Goal: Information Seeking & Learning: Learn about a topic

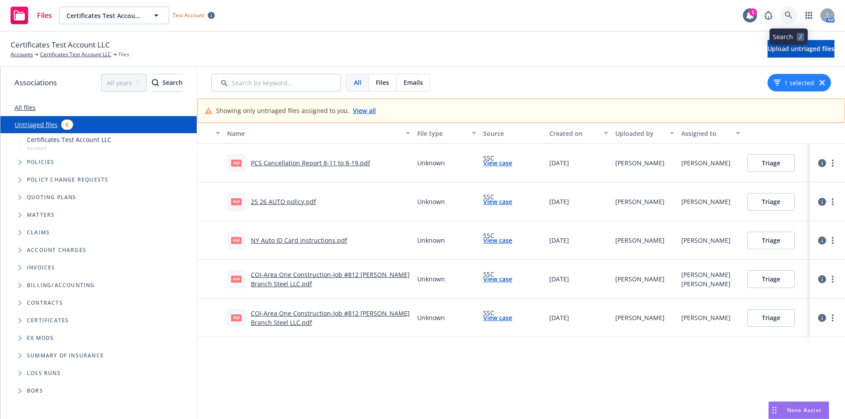
click at [787, 13] on icon at bounding box center [789, 15] width 8 height 8
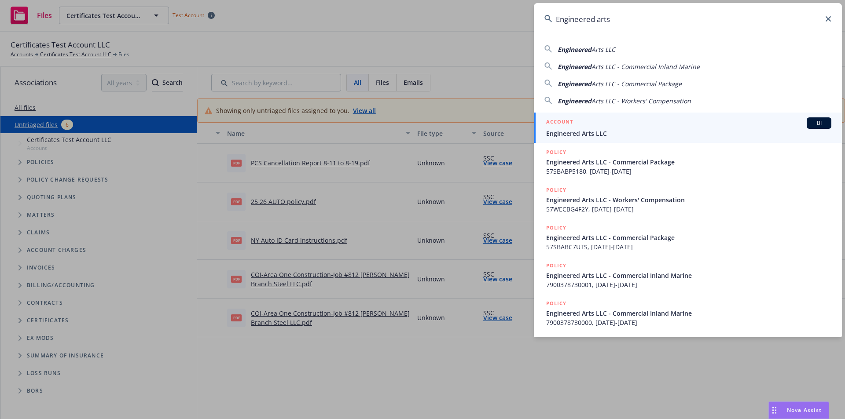
type input "Engineered arts"
click at [728, 120] on div "ACCOUNT BI" at bounding box center [688, 123] width 285 height 11
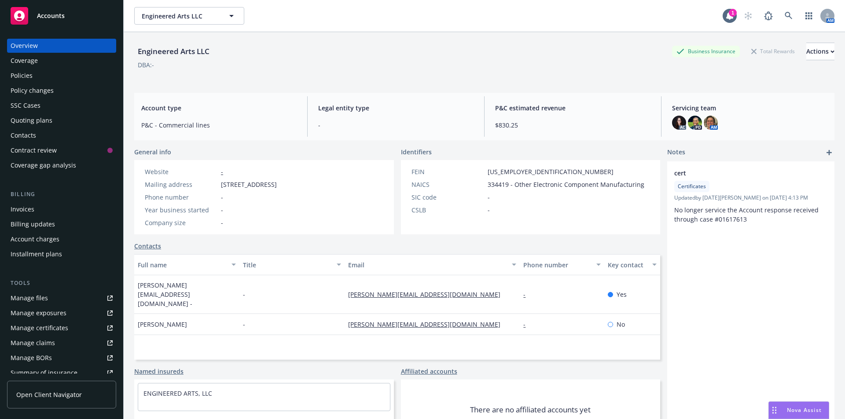
click at [33, 75] on div "Policies" at bounding box center [62, 76] width 102 height 14
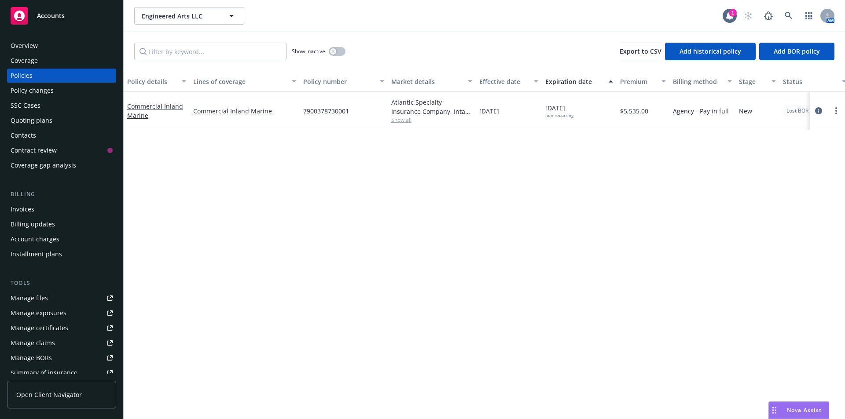
click at [33, 47] on div "Overview" at bounding box center [24, 46] width 27 height 14
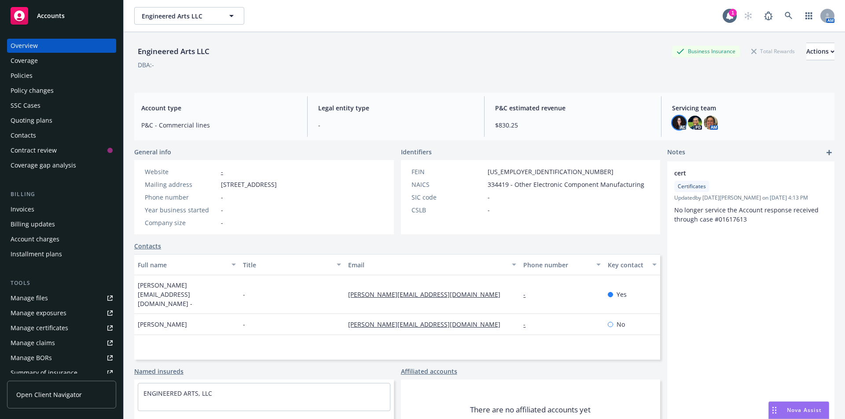
click at [672, 125] on img at bounding box center [679, 123] width 14 height 14
click at [572, 96] on div "P&C estimated revenue $830.25" at bounding box center [572, 116] width 169 height 40
